Goal: Task Accomplishment & Management: Manage account settings

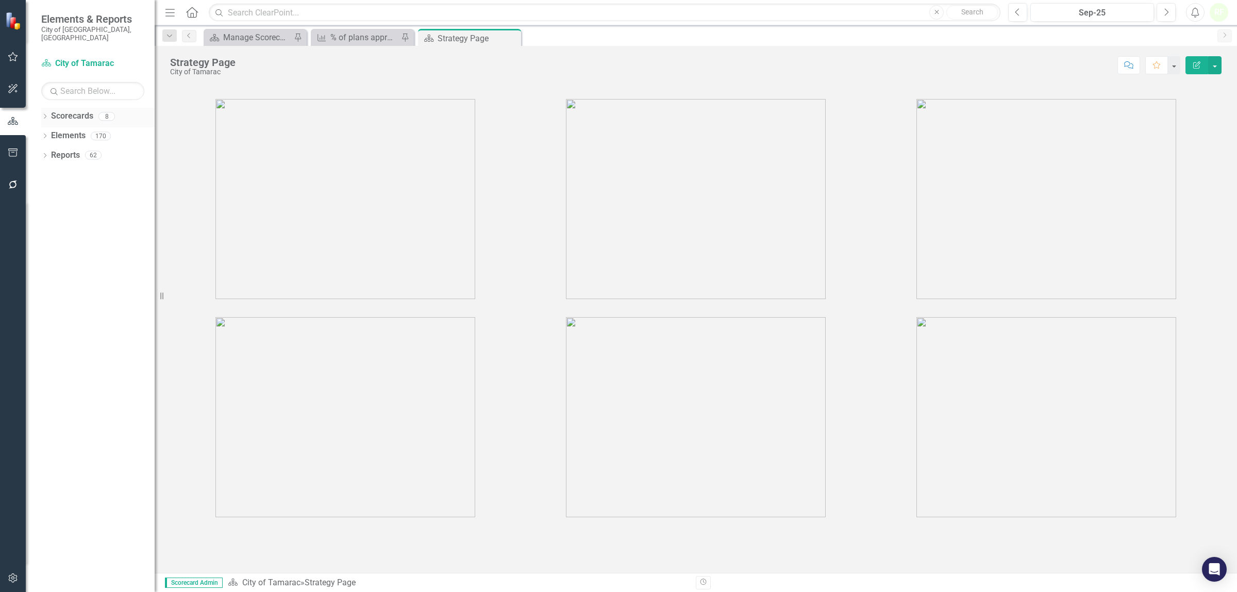
click at [70, 110] on link "Scorecards" at bounding box center [72, 116] width 42 height 12
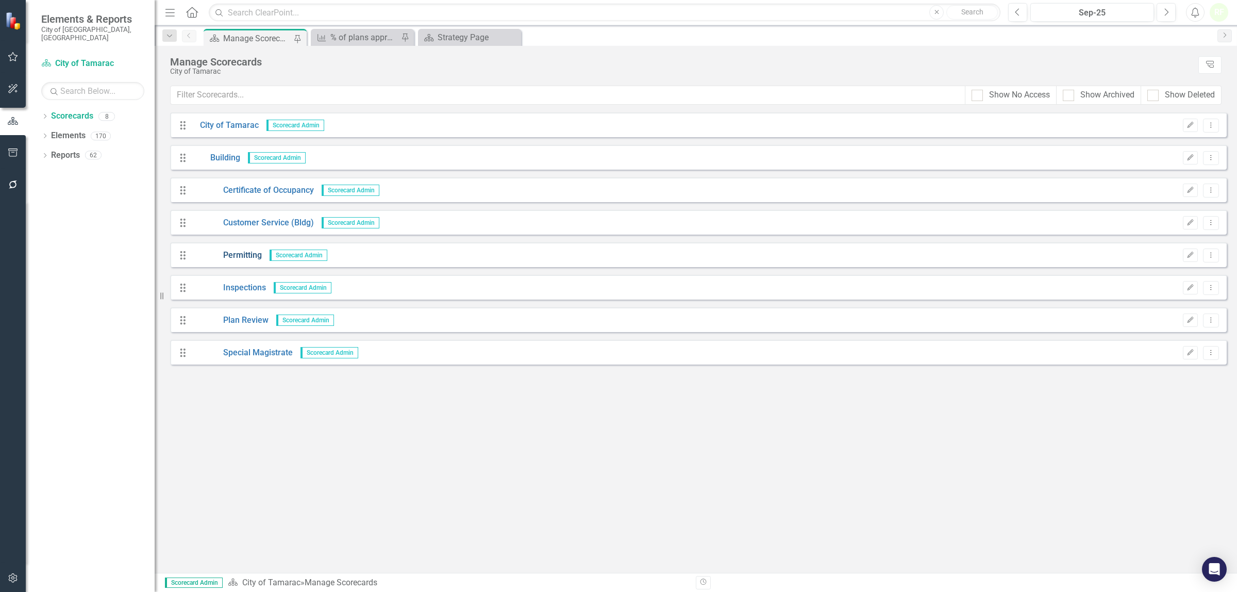
click at [245, 255] on link "Permitting" at bounding box center [227, 256] width 70 height 12
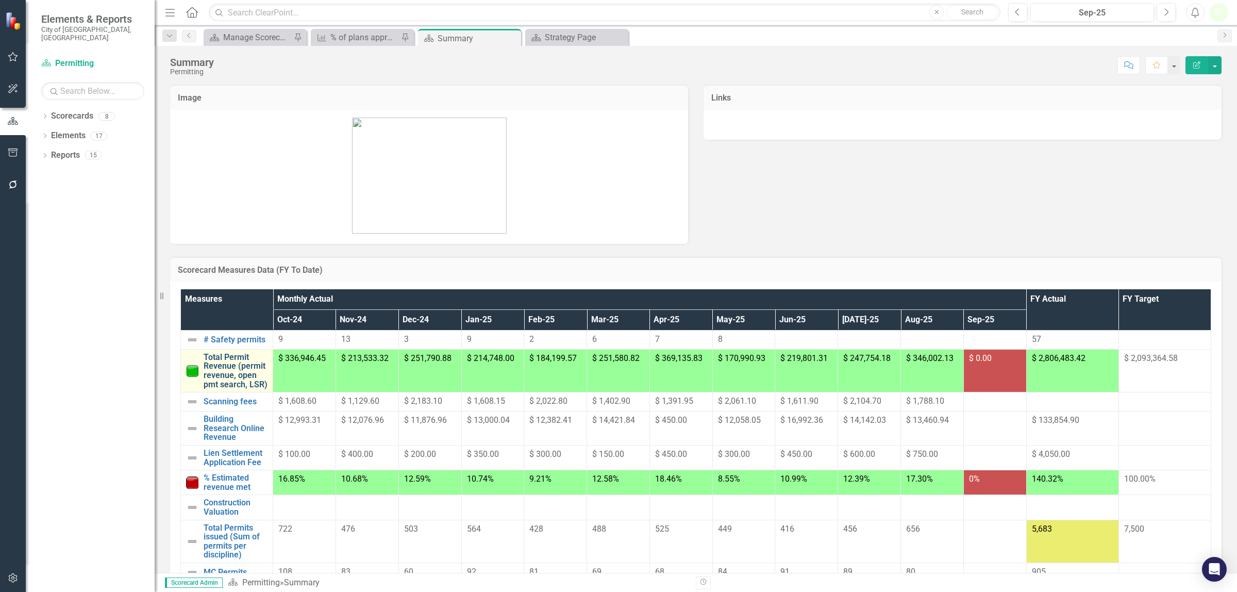
click at [227, 369] on link "Total Permit Revenue (permit revenue, open pmt search, LSR)" at bounding box center [236, 371] width 64 height 36
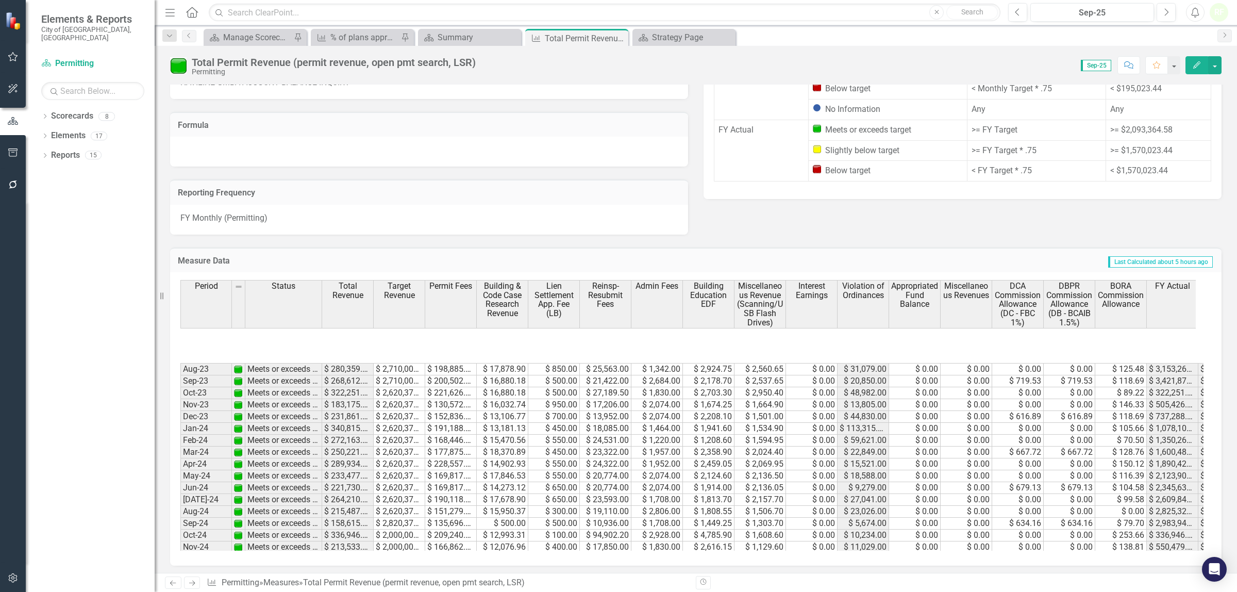
scroll to position [442, 0]
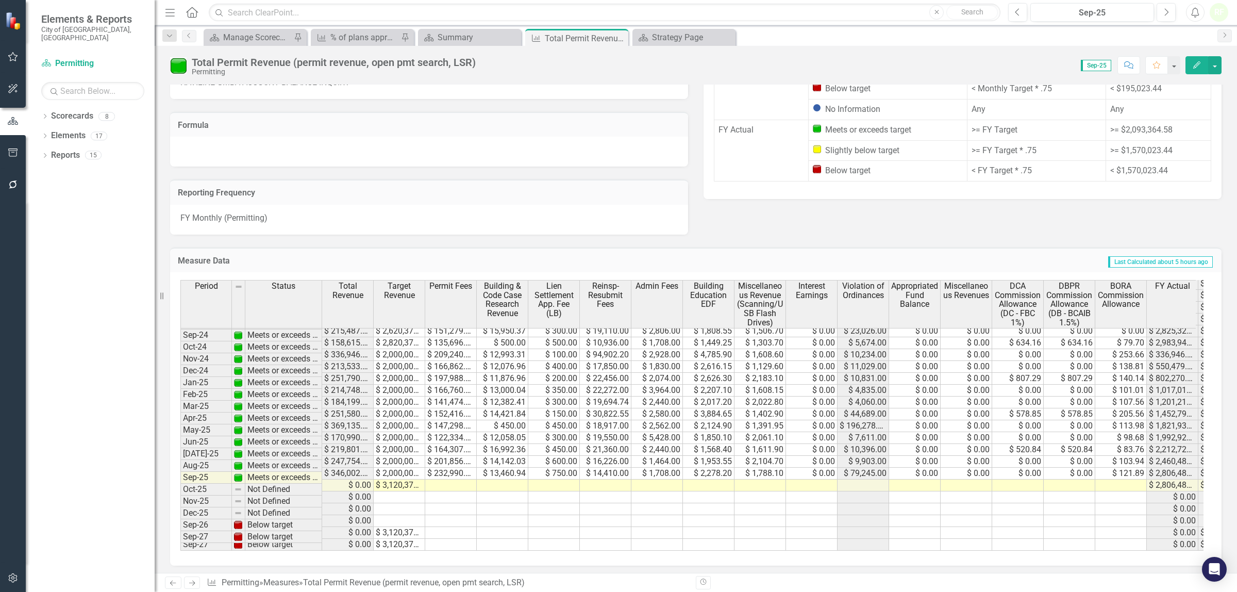
click at [1120, 479] on td at bounding box center [1121, 485] width 52 height 12
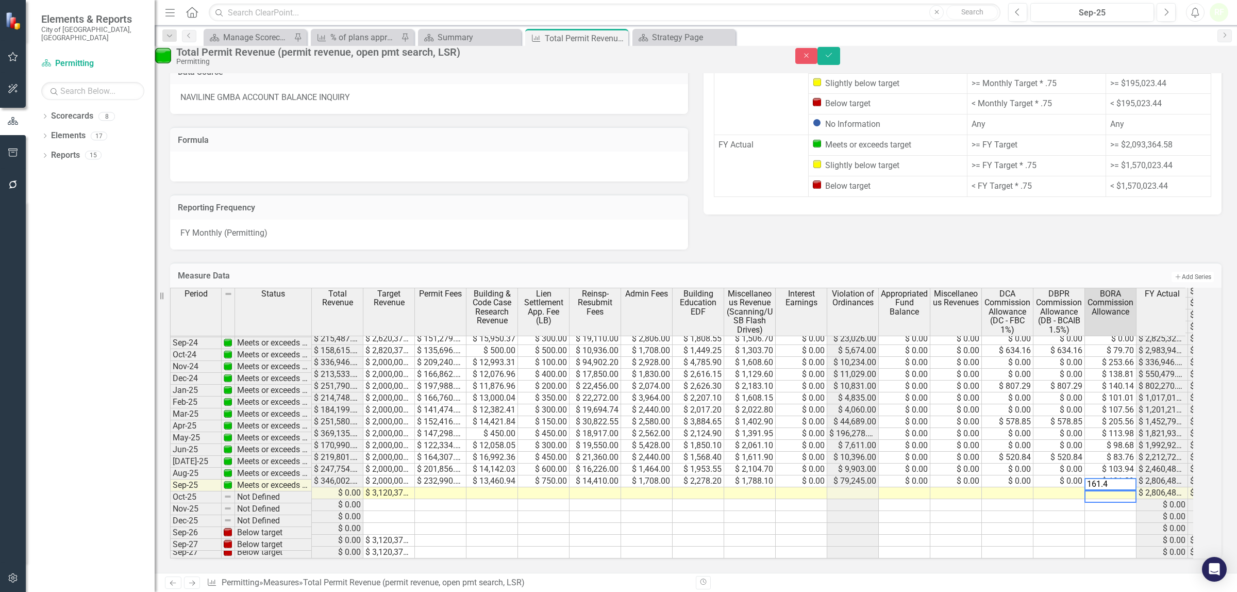
type textarea "161.48"
click at [840, 56] on button "Save" at bounding box center [829, 56] width 23 height 18
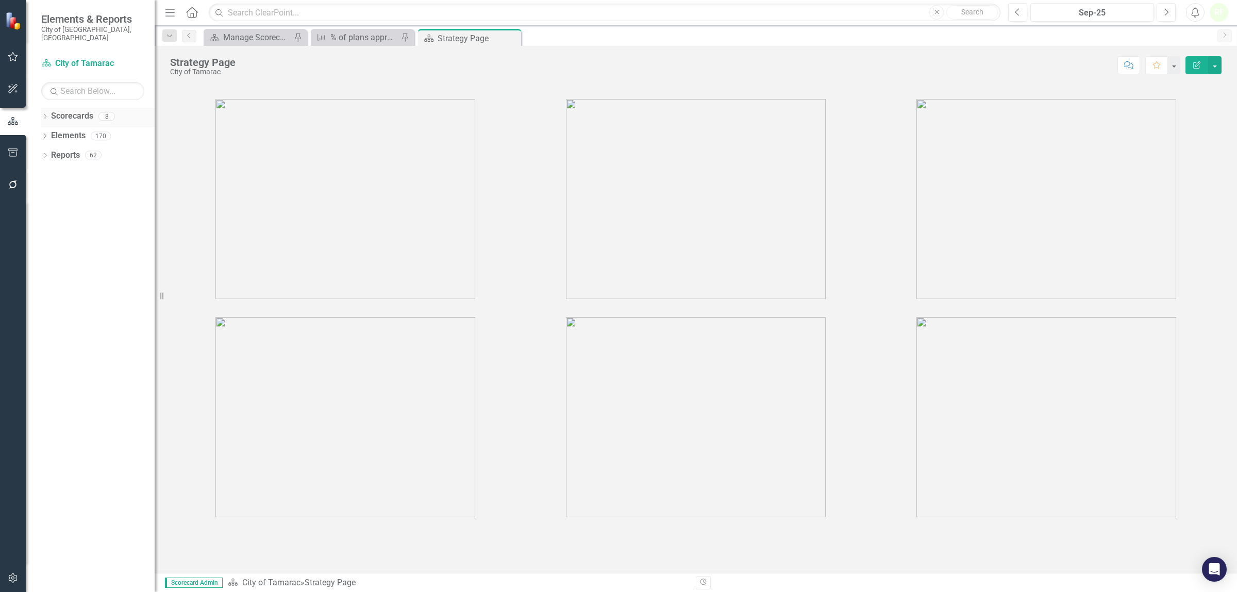
click at [68, 110] on link "Scorecards" at bounding box center [72, 116] width 42 height 12
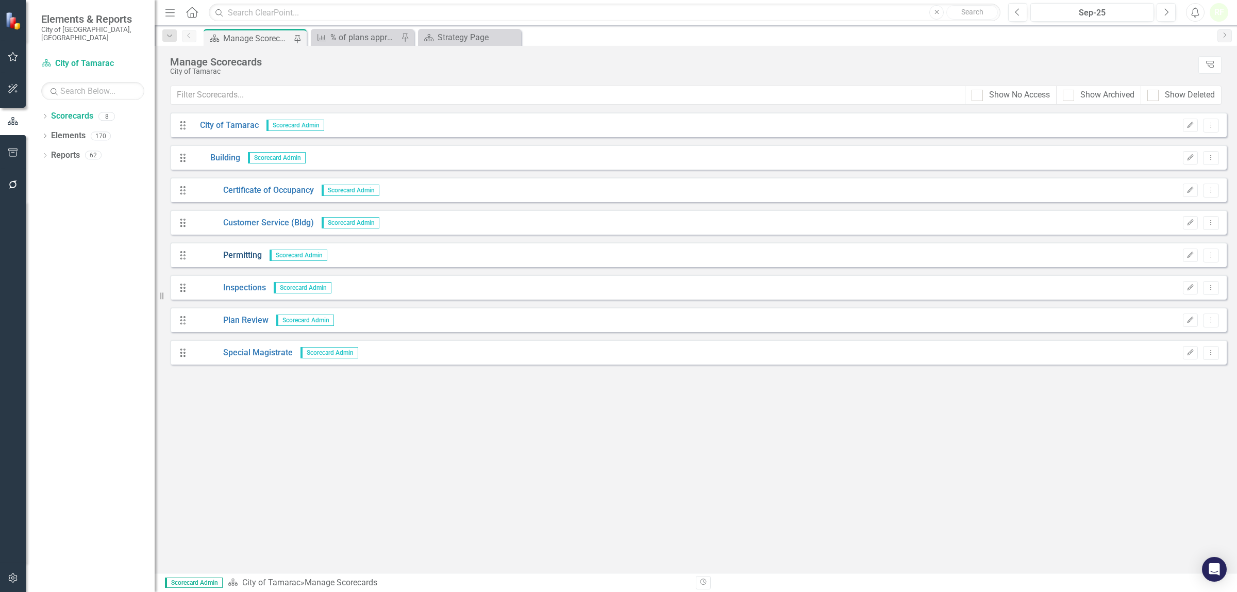
click at [253, 256] on link "Permitting" at bounding box center [227, 256] width 70 height 12
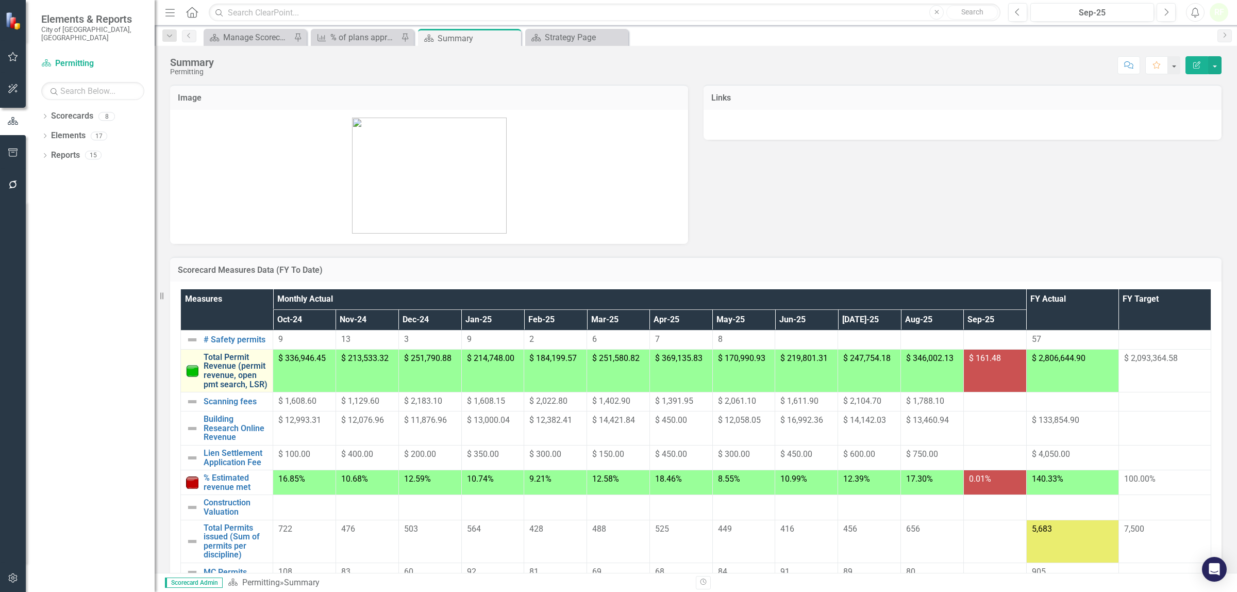
click at [244, 364] on link "Total Permit Revenue (permit revenue, open pmt search, LSR)" at bounding box center [236, 371] width 64 height 36
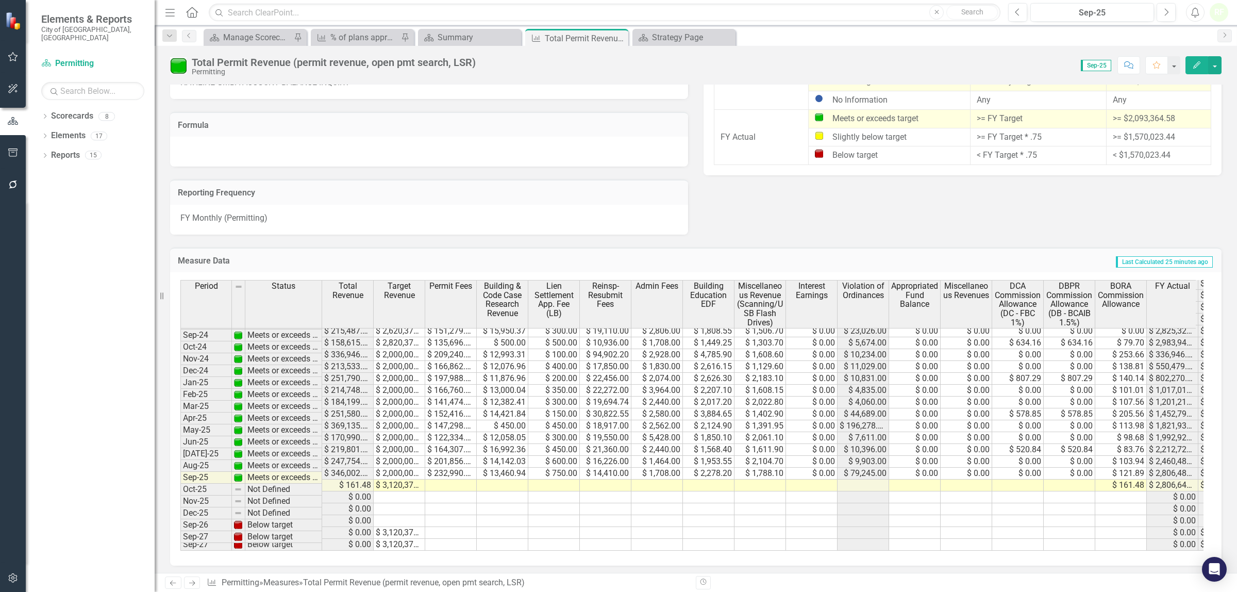
scroll to position [442, 0]
